Goal: Navigation & Orientation: Find specific page/section

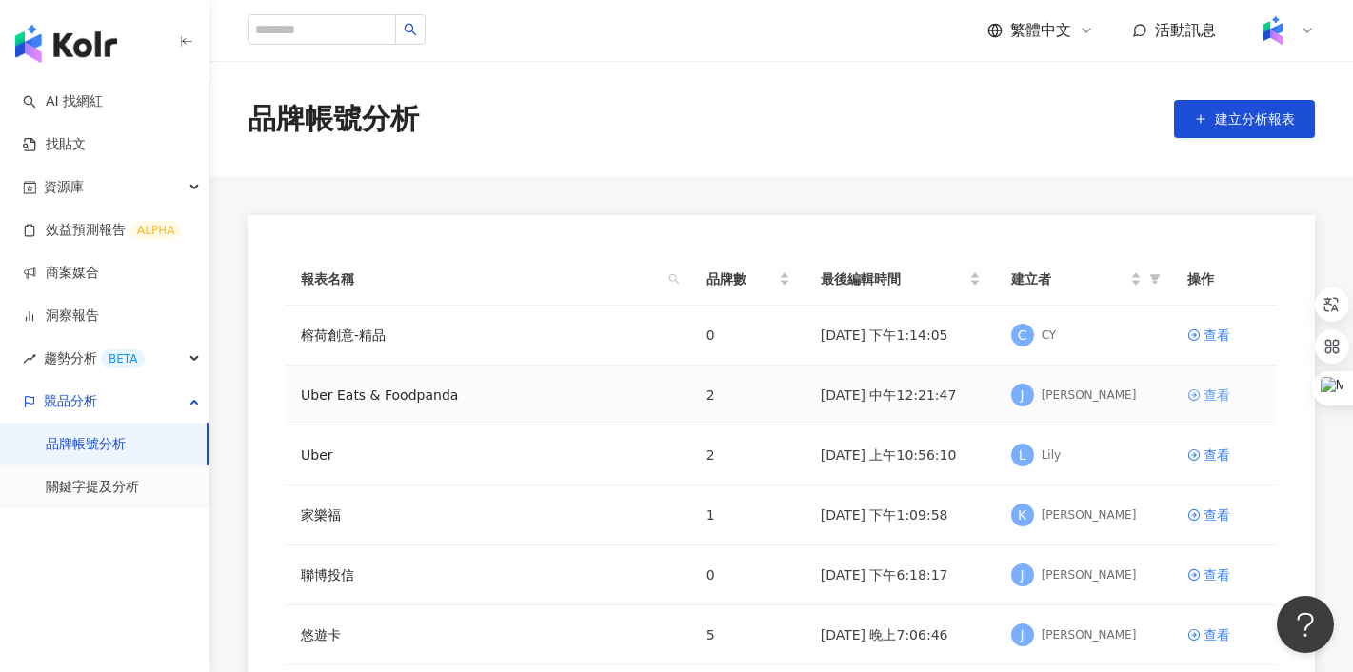
click at [1212, 395] on div "查看" at bounding box center [1217, 395] width 27 height 21
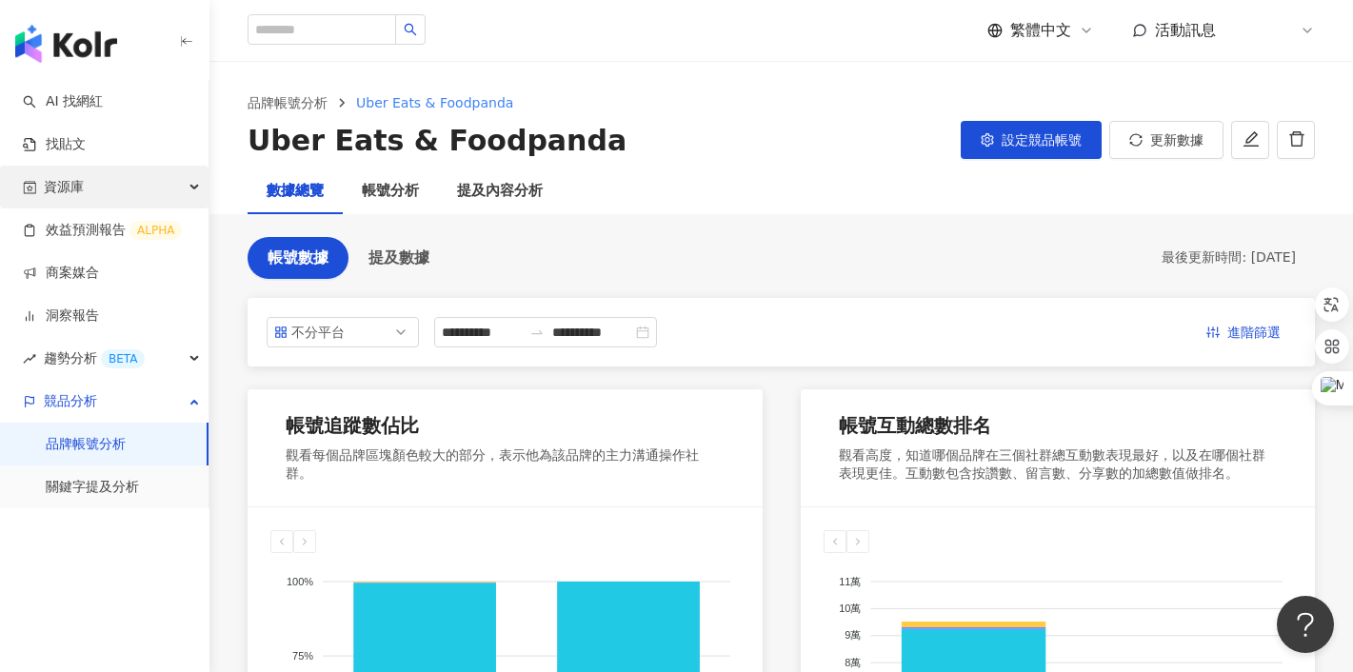
click at [94, 188] on div "資源庫" at bounding box center [104, 187] width 209 height 43
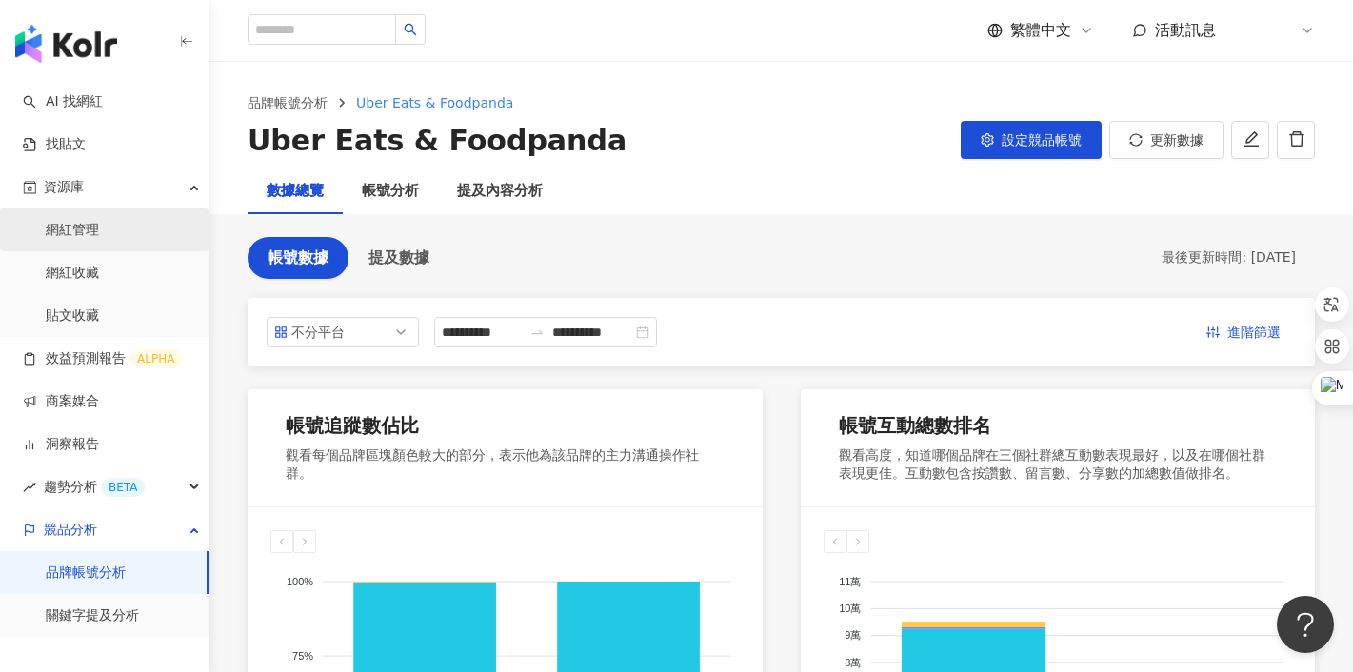
click at [93, 229] on link "網紅管理" at bounding box center [72, 230] width 53 height 19
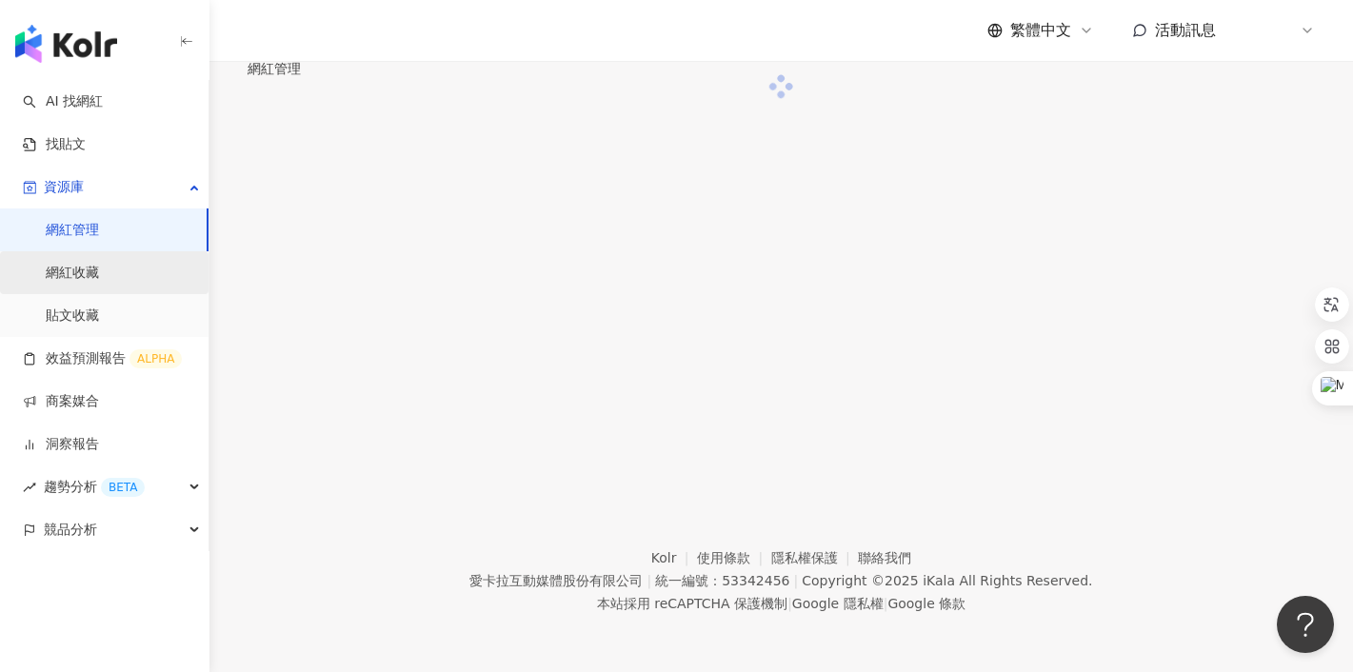
click at [88, 269] on link "網紅收藏" at bounding box center [72, 273] width 53 height 19
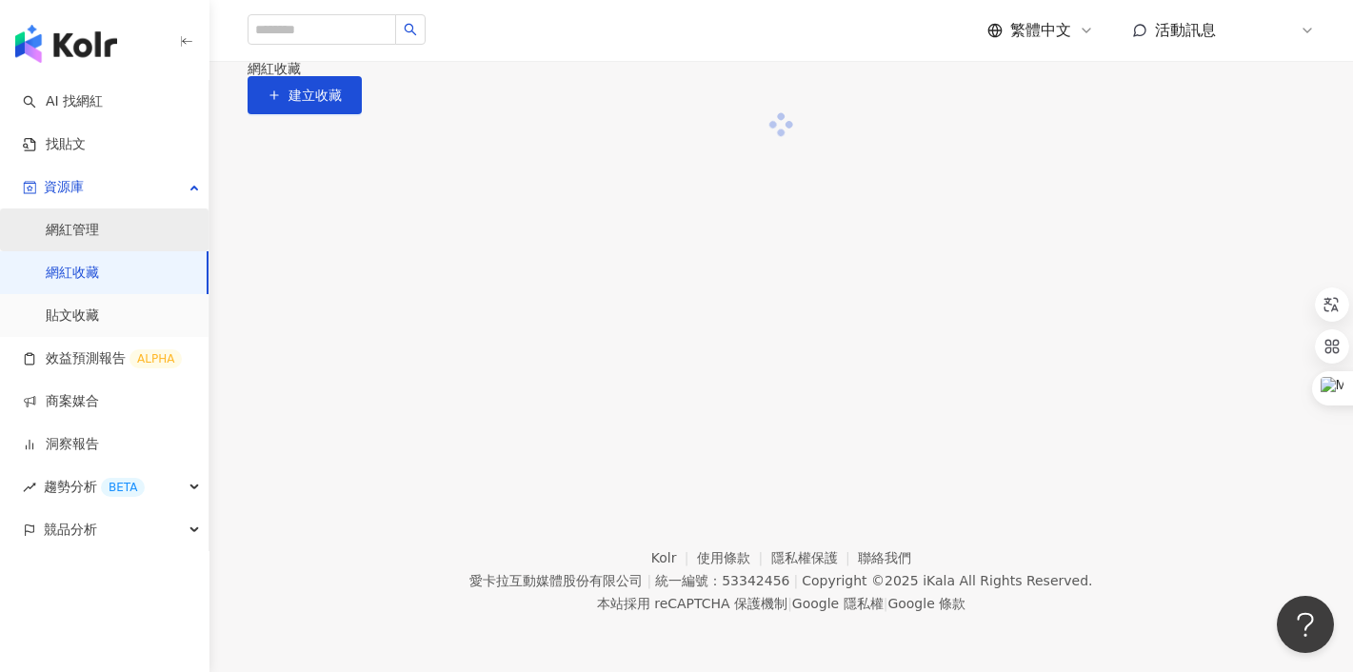
click at [79, 230] on link "網紅管理" at bounding box center [72, 230] width 53 height 19
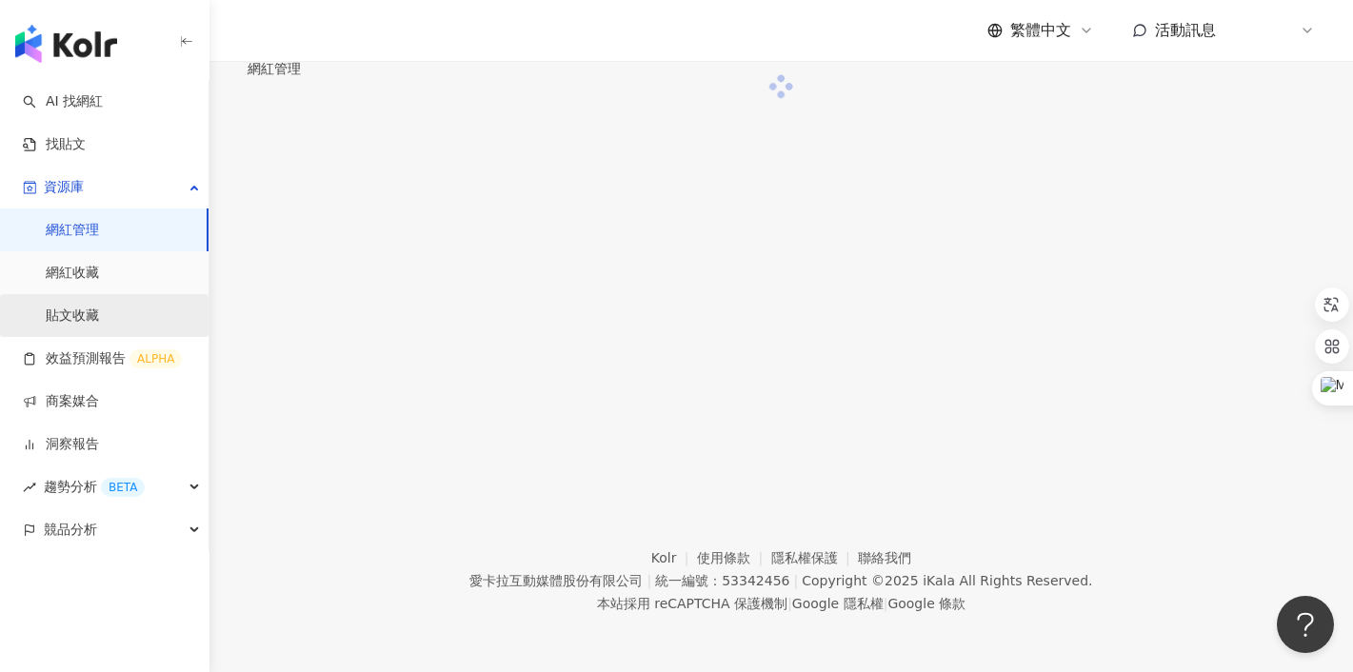
click at [70, 319] on link "貼文收藏" at bounding box center [72, 316] width 53 height 19
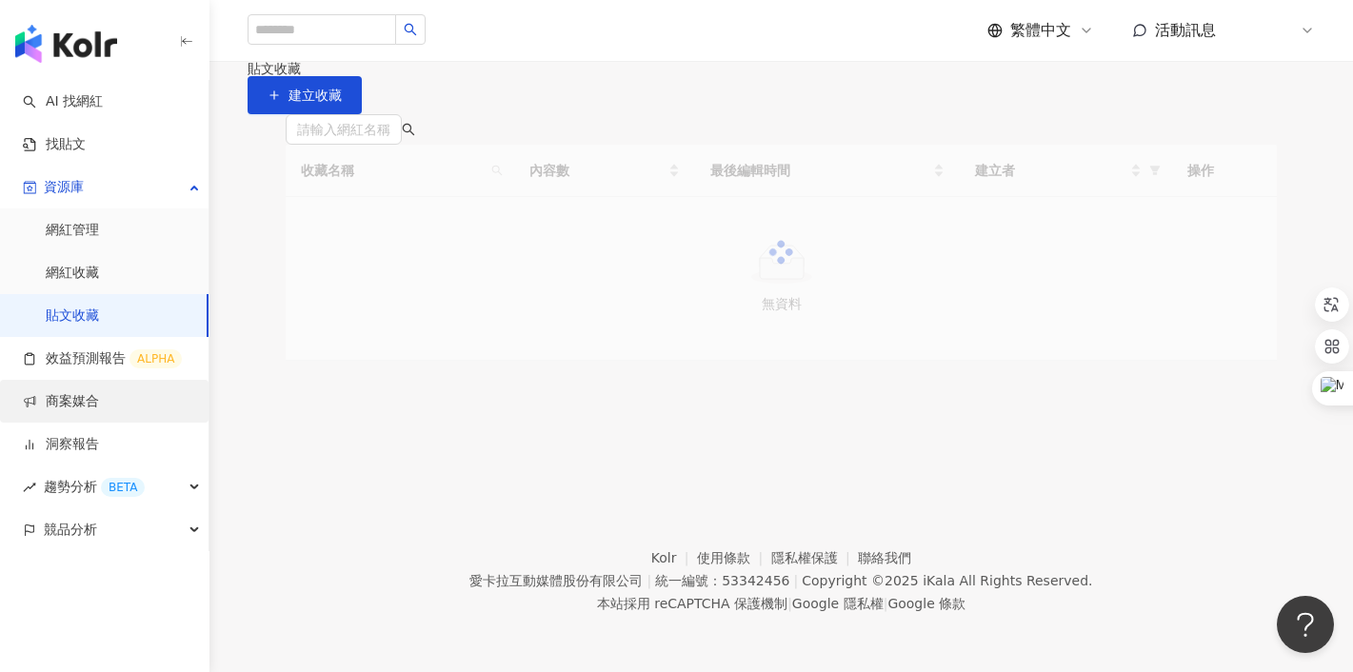
click at [79, 398] on link "商案媒合" at bounding box center [61, 401] width 76 height 19
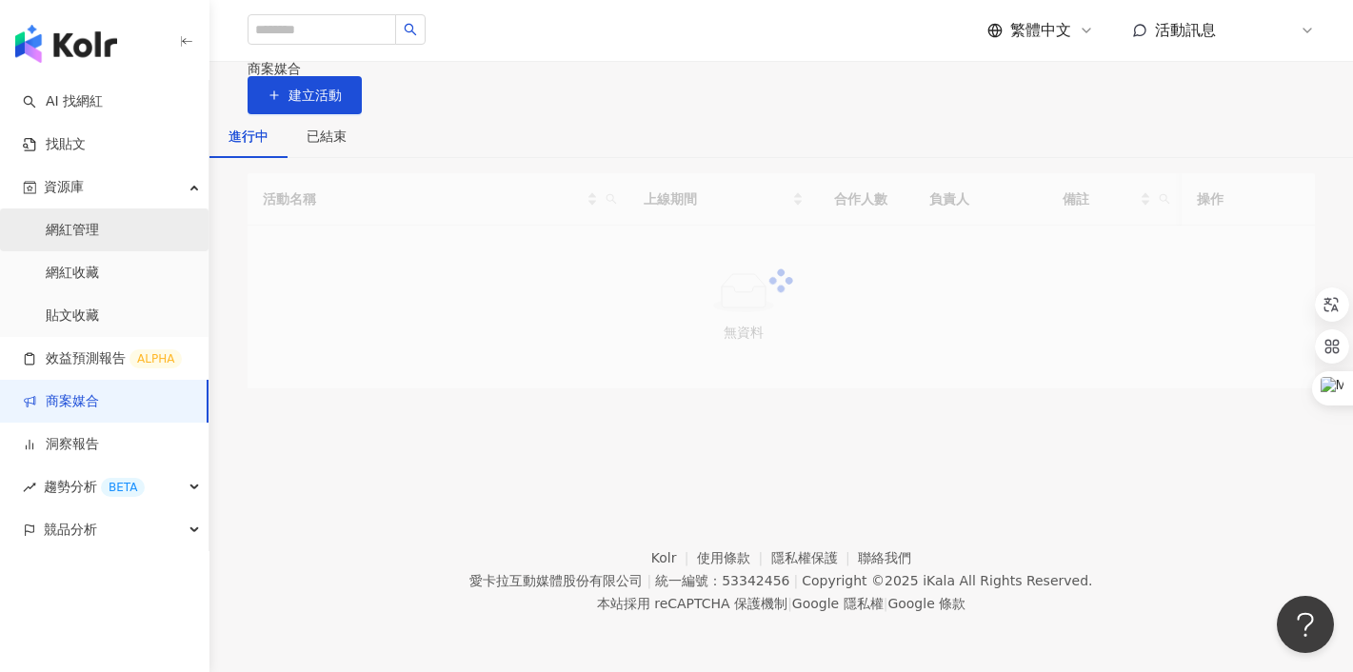
click at [90, 232] on link "網紅管理" at bounding box center [72, 230] width 53 height 19
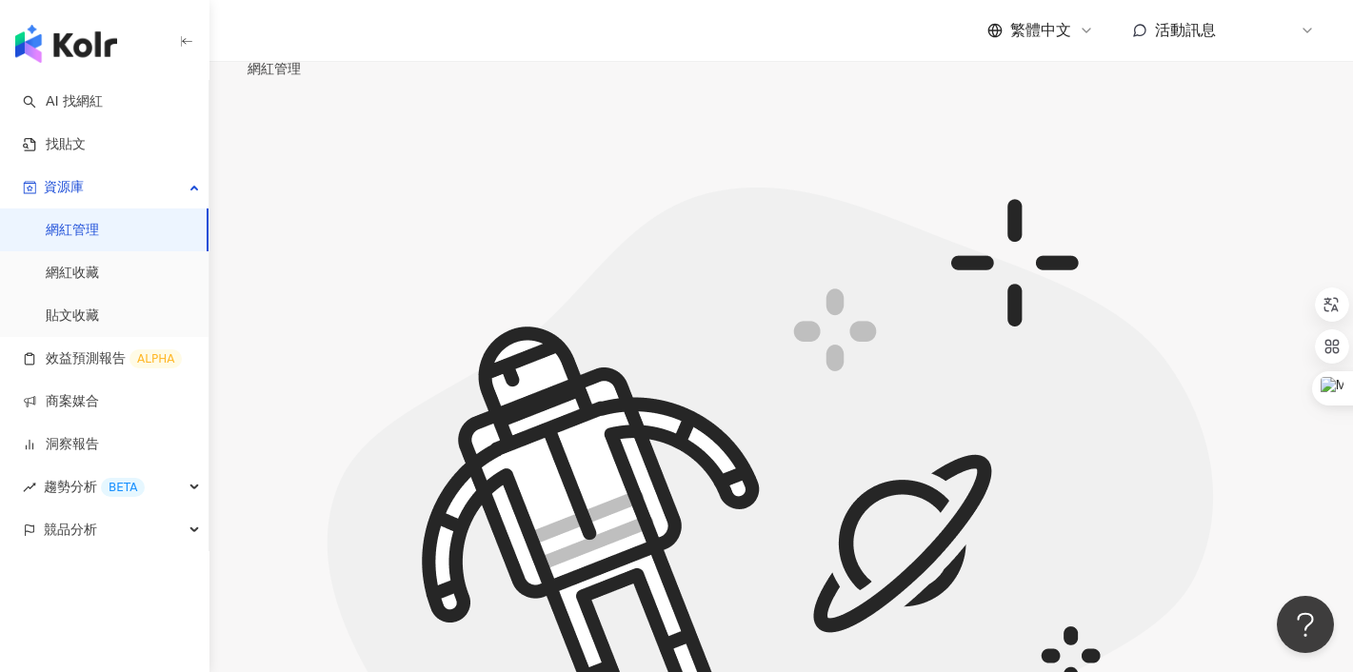
click at [59, 235] on link "網紅管理" at bounding box center [72, 230] width 53 height 19
